Goal: Check status: Check status

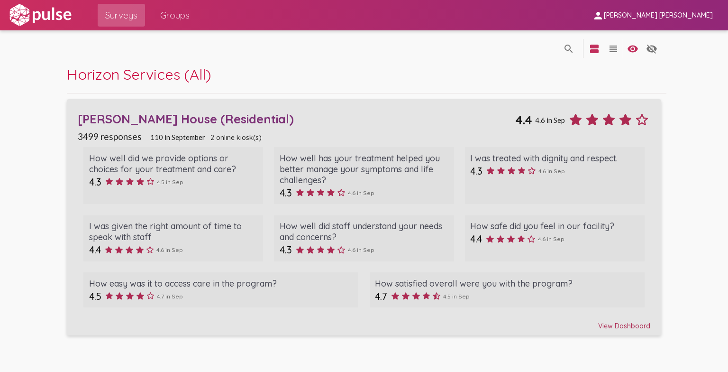
click at [641, 324] on div "View Dashboard" at bounding box center [364, 321] width 572 height 17
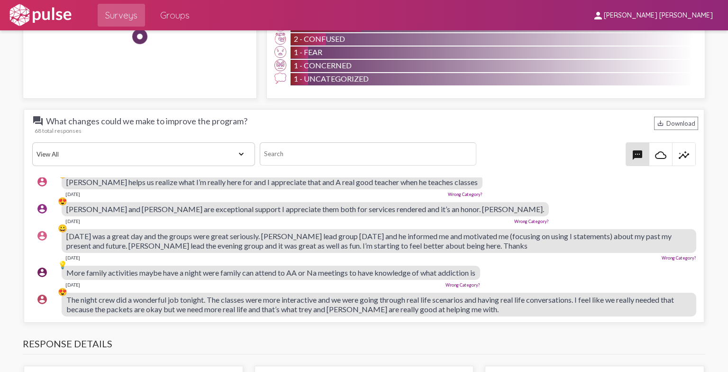
scroll to position [222, 0]
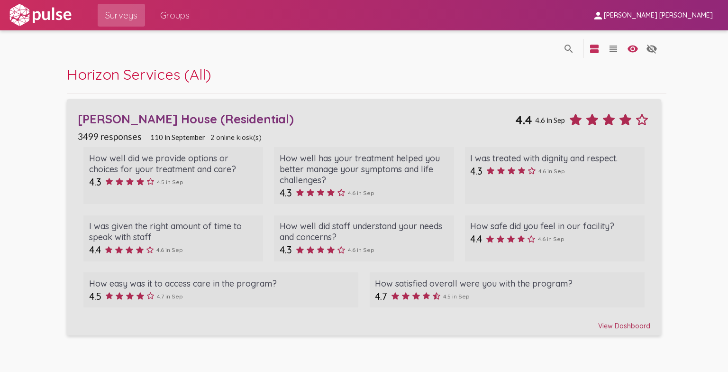
click at [622, 322] on div "View Dashboard" at bounding box center [364, 321] width 572 height 17
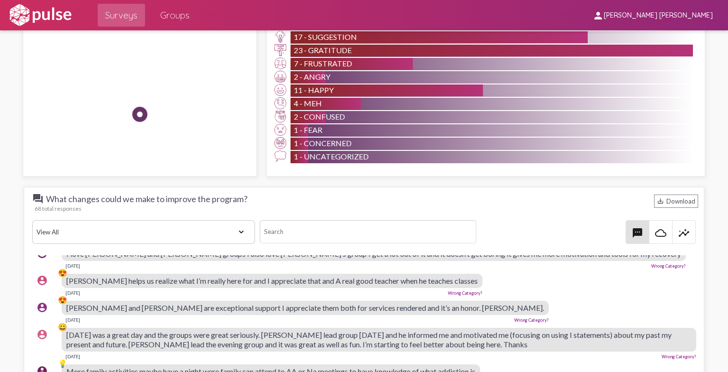
scroll to position [178, 0]
